Goal: Transaction & Acquisition: Purchase product/service

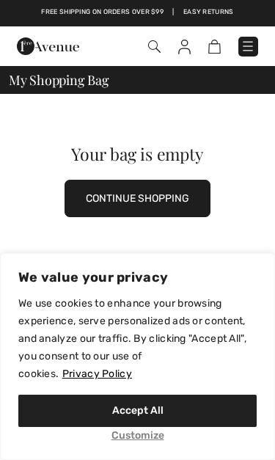
click at [162, 192] on button "CONTINUE SHOPPING" at bounding box center [138, 198] width 146 height 37
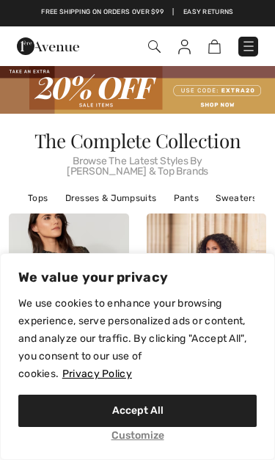
click at [79, 280] on p "We value your privacy" at bounding box center [138, 278] width 274 height 18
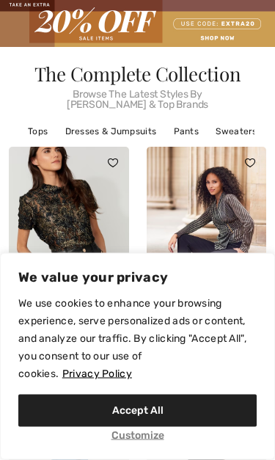
scroll to position [106, 0]
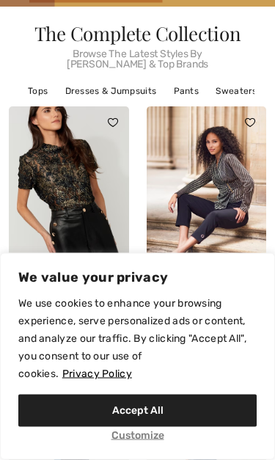
click at [80, 186] on img at bounding box center [69, 197] width 120 height 180
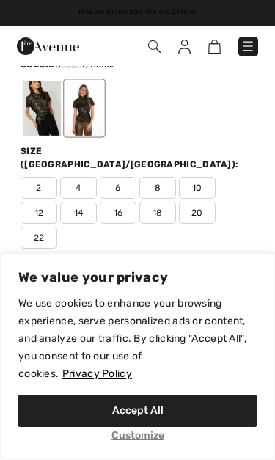
scroll to position [519, 0]
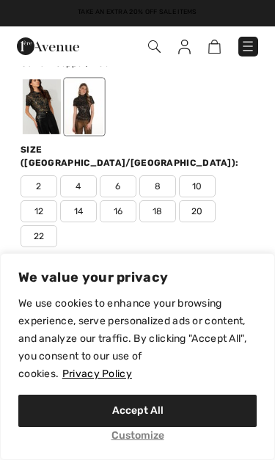
click at [167, 200] on span "18" at bounding box center [157, 211] width 37 height 22
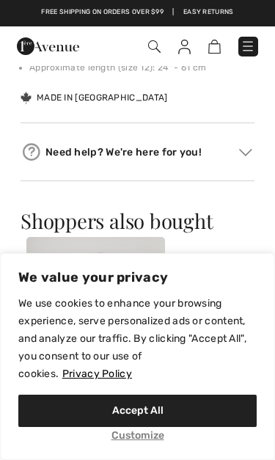
scroll to position [1028, 0]
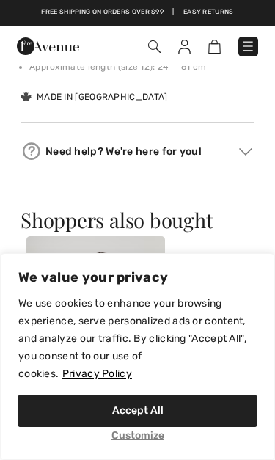
click at [233, 140] on div "Need help? We're here for you!" at bounding box center [138, 151] width 234 height 22
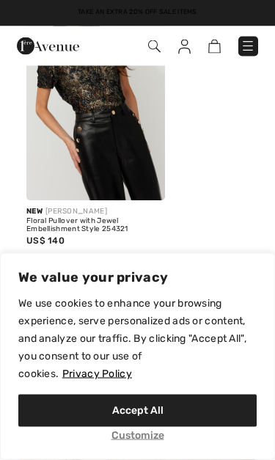
scroll to position [2127, 0]
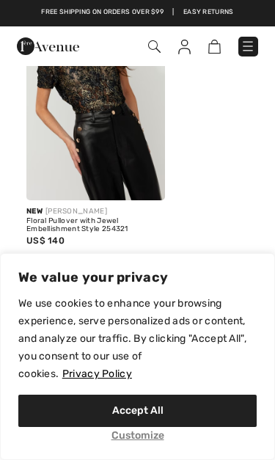
click at [116, 117] on img at bounding box center [95, 97] width 139 height 208
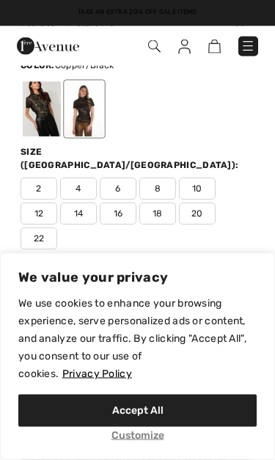
scroll to position [517, 0]
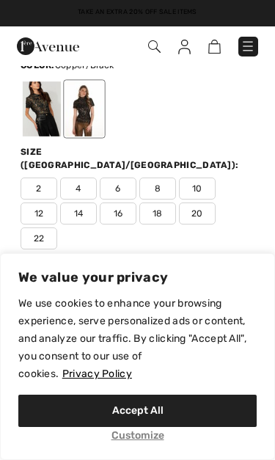
click at [159, 206] on span "18" at bounding box center [157, 214] width 37 height 22
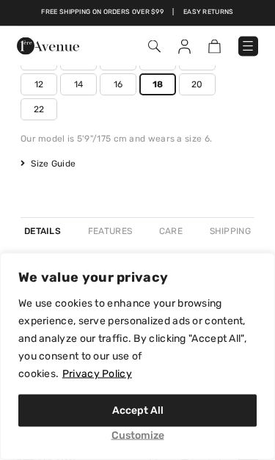
scroll to position [648, 0]
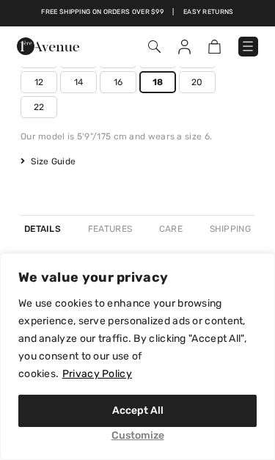
click at [150, 427] on button "Accept All" at bounding box center [137, 411] width 239 height 32
checkbox input "true"
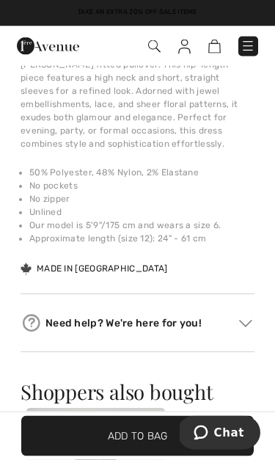
scroll to position [857, 0]
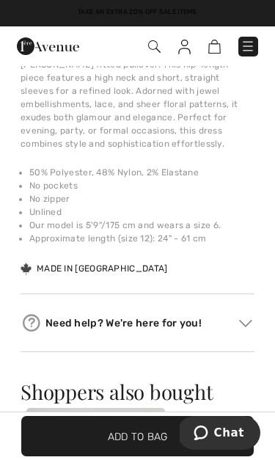
click at [104, 457] on span "✔ Added to Bag Add to Bag" at bounding box center [137, 436] width 233 height 40
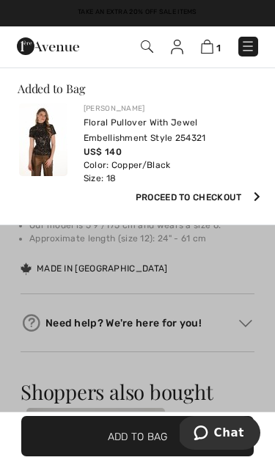
scroll to position [0, 0]
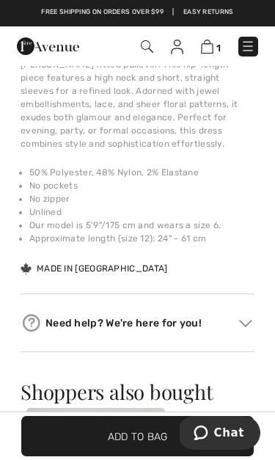
click at [220, 43] on span "1" at bounding box center [219, 48] width 4 height 11
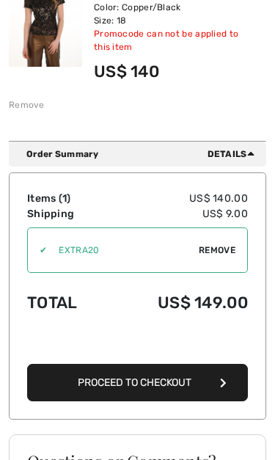
scroll to position [170, 0]
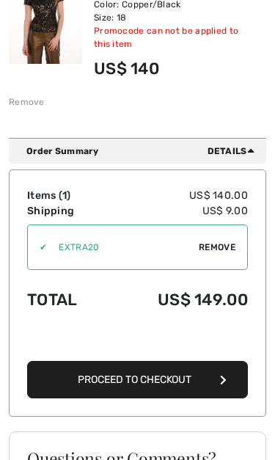
click at [223, 249] on span "Remove" at bounding box center [217, 247] width 37 height 13
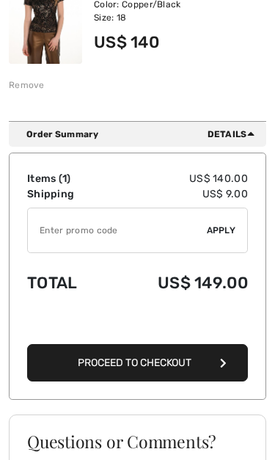
click at [222, 223] on div "✔ Apply Remove" at bounding box center [137, 231] width 221 height 46
click at [220, 232] on span "Apply" at bounding box center [221, 230] width 29 height 13
click at [87, 231] on input "TEXT" at bounding box center [117, 230] width 179 height 44
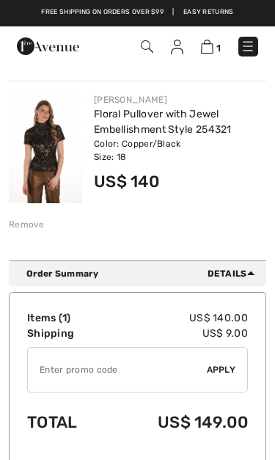
scroll to position [0, 0]
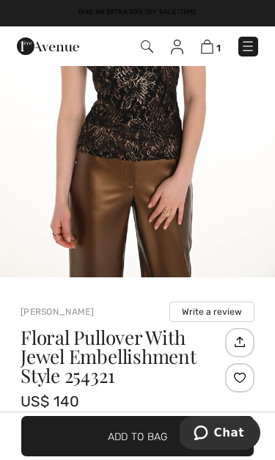
scroll to position [162, 0]
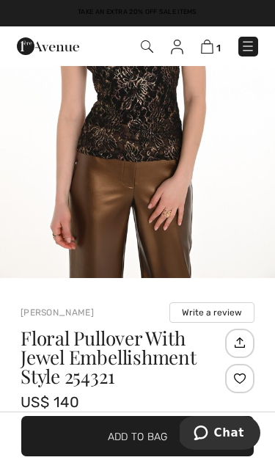
click at [238, 344] on img at bounding box center [240, 342] width 24 height 25
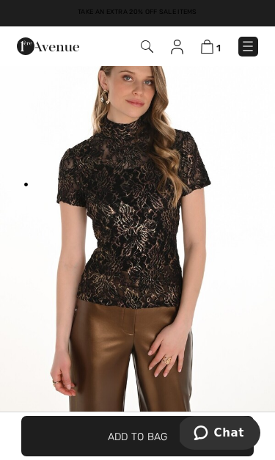
scroll to position [0, 0]
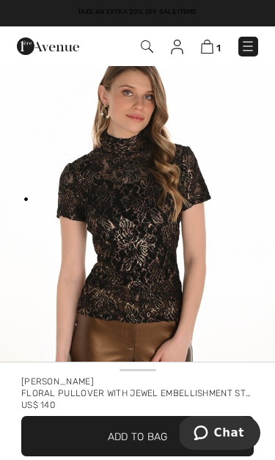
click at [96, 435] on span "✔ Added to Bag" at bounding box center [115, 436] width 85 height 15
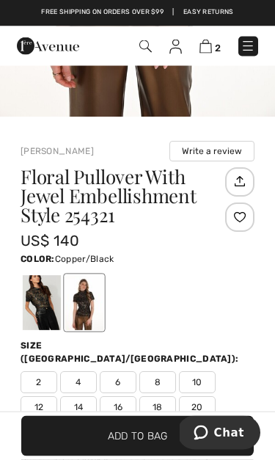
scroll to position [323, 0]
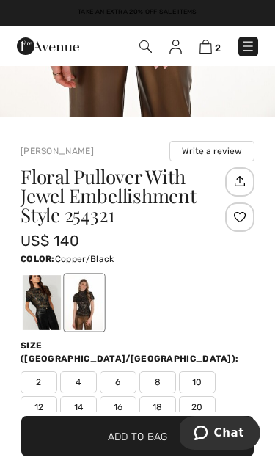
click at [208, 48] on img at bounding box center [206, 47] width 12 height 14
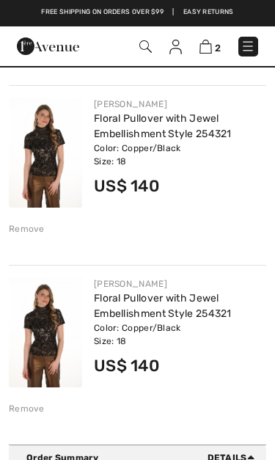
scroll to position [28, 0]
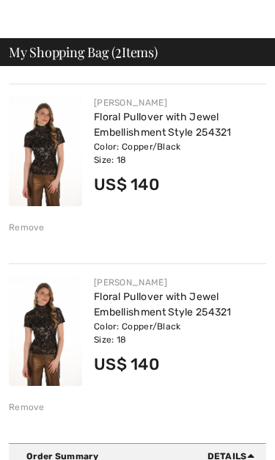
click at [37, 225] on div "Remove" at bounding box center [27, 227] width 36 height 13
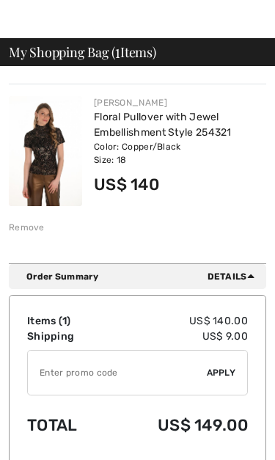
click at [117, 369] on input "TEXT" at bounding box center [117, 373] width 179 height 44
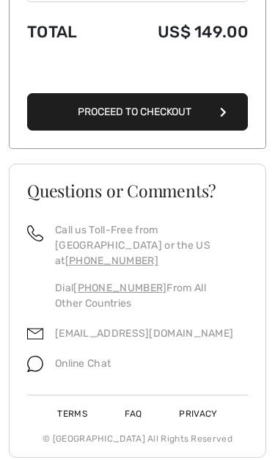
scroll to position [421, 0]
